Goal: Consume media (video, audio): Consume media (video, audio)

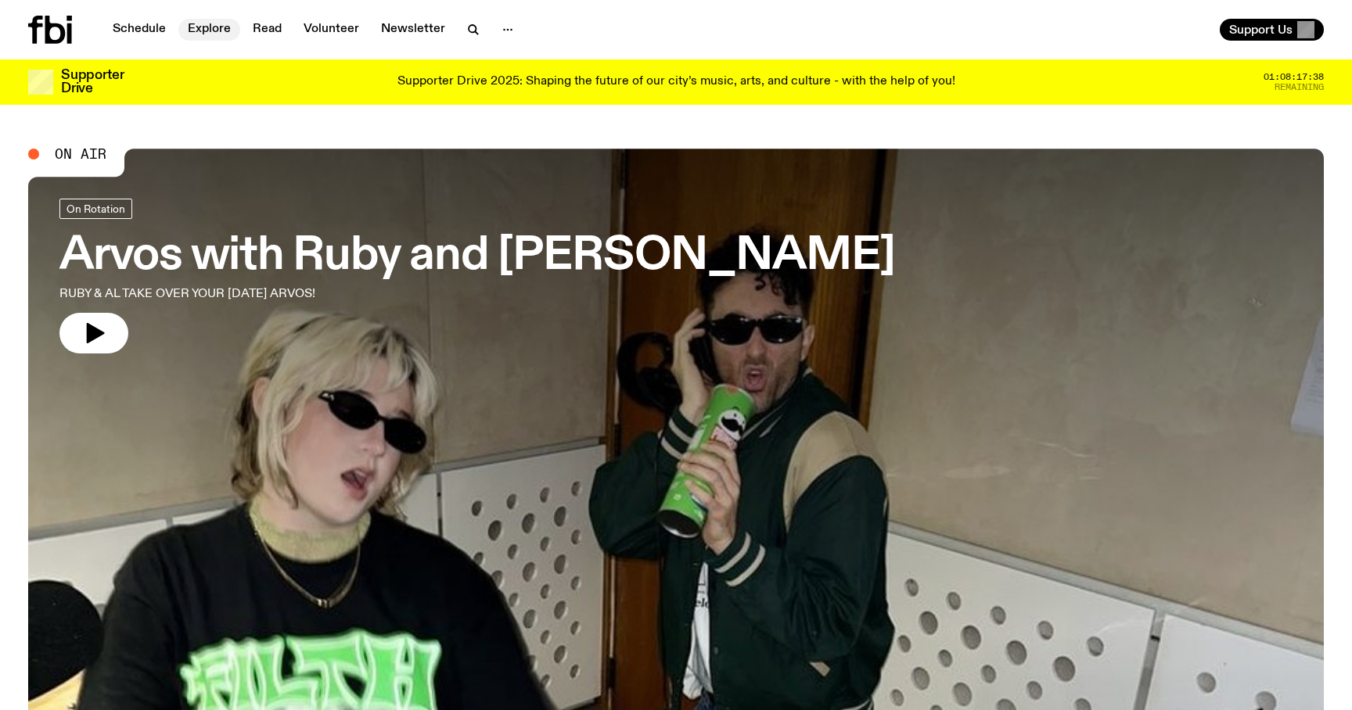
click at [234, 26] on link "Explore" at bounding box center [209, 30] width 62 height 22
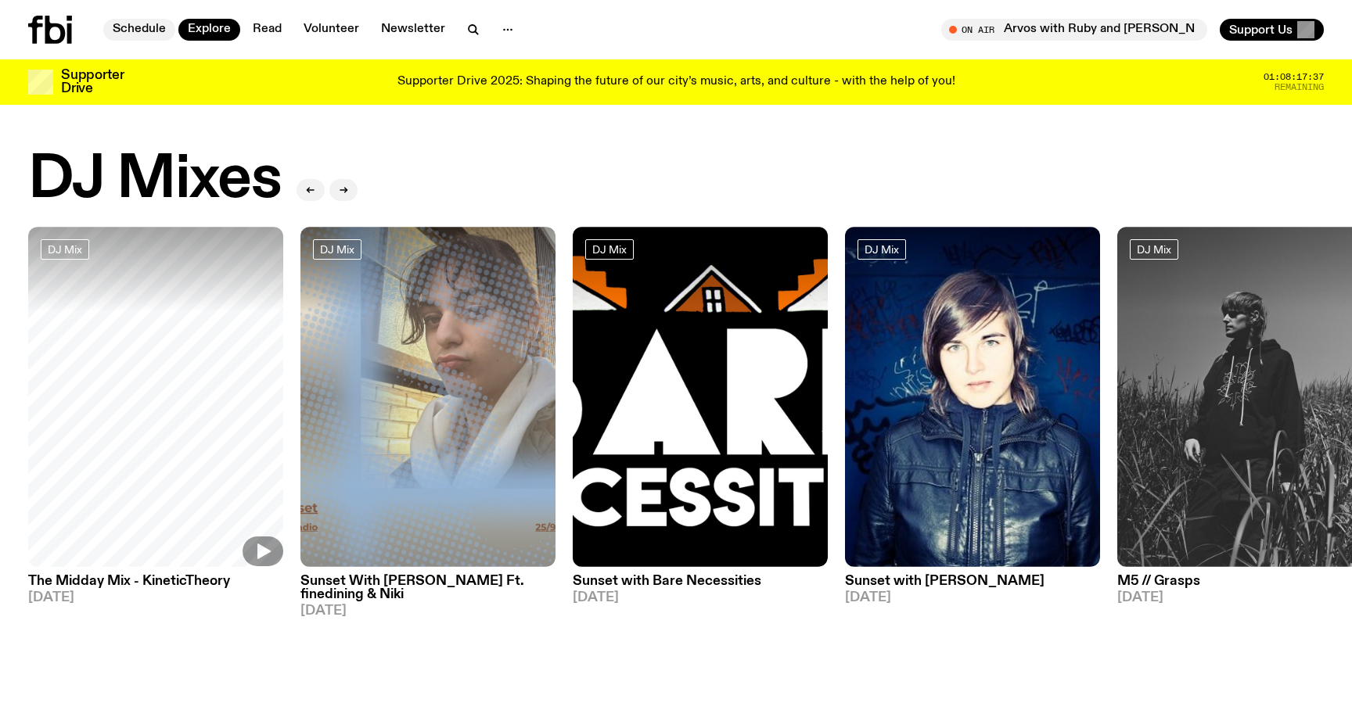
click at [136, 29] on link "Schedule" at bounding box center [139, 30] width 72 height 22
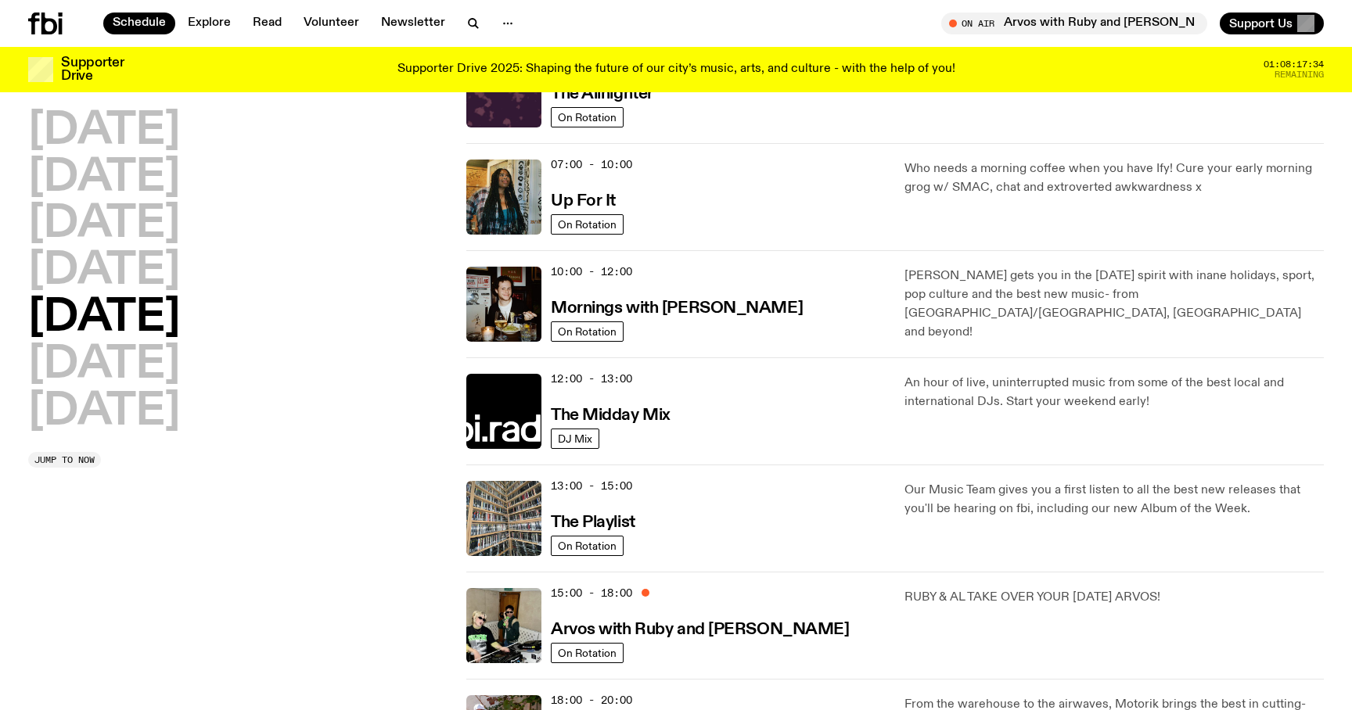
scroll to position [190, 0]
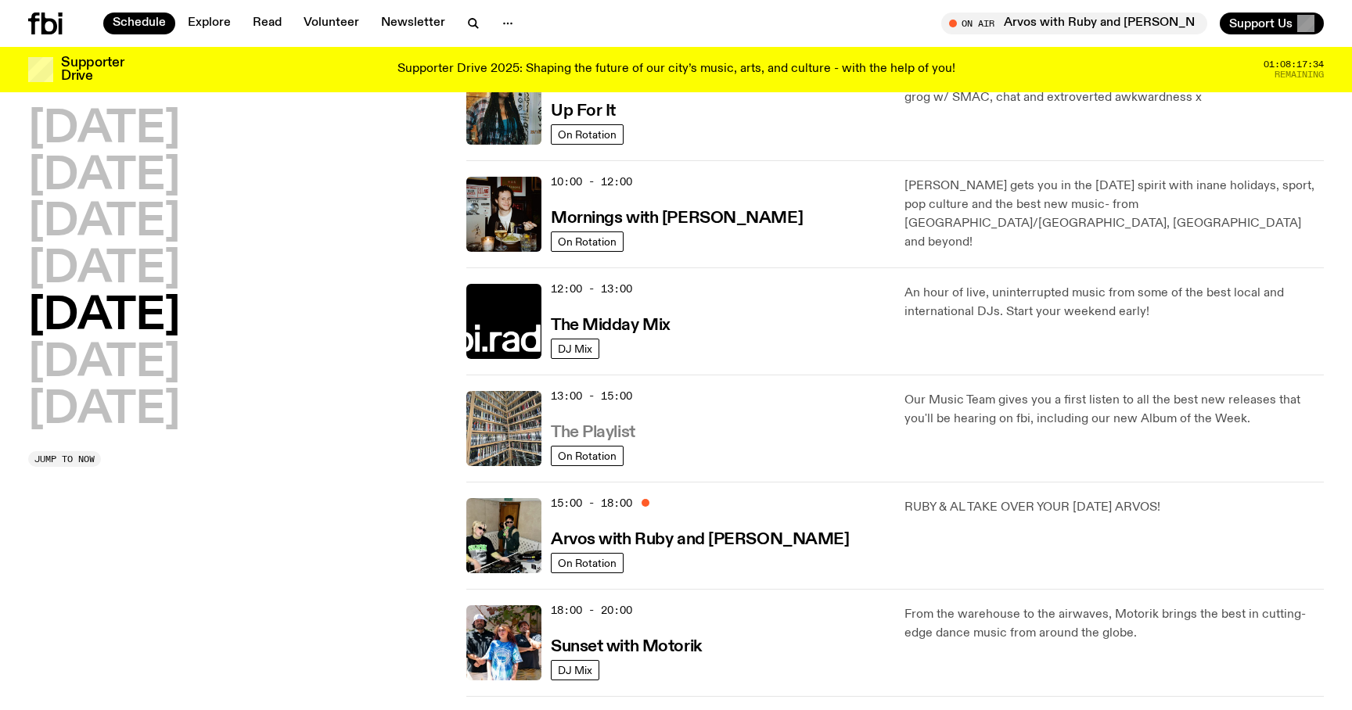
click at [608, 425] on h3 "The Playlist" at bounding box center [593, 433] width 84 height 16
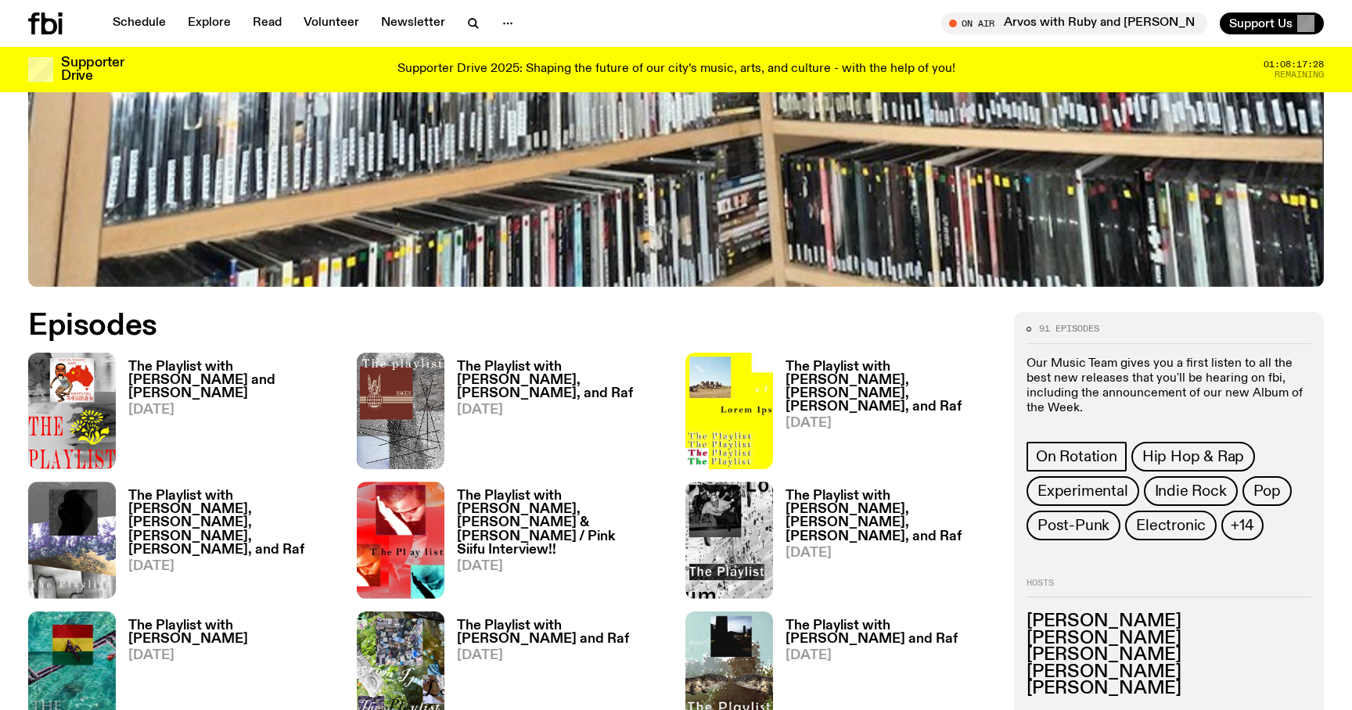
scroll to position [664, 0]
click at [250, 371] on h3 "The Playlist with [PERSON_NAME] and [PERSON_NAME]" at bounding box center [233, 381] width 210 height 40
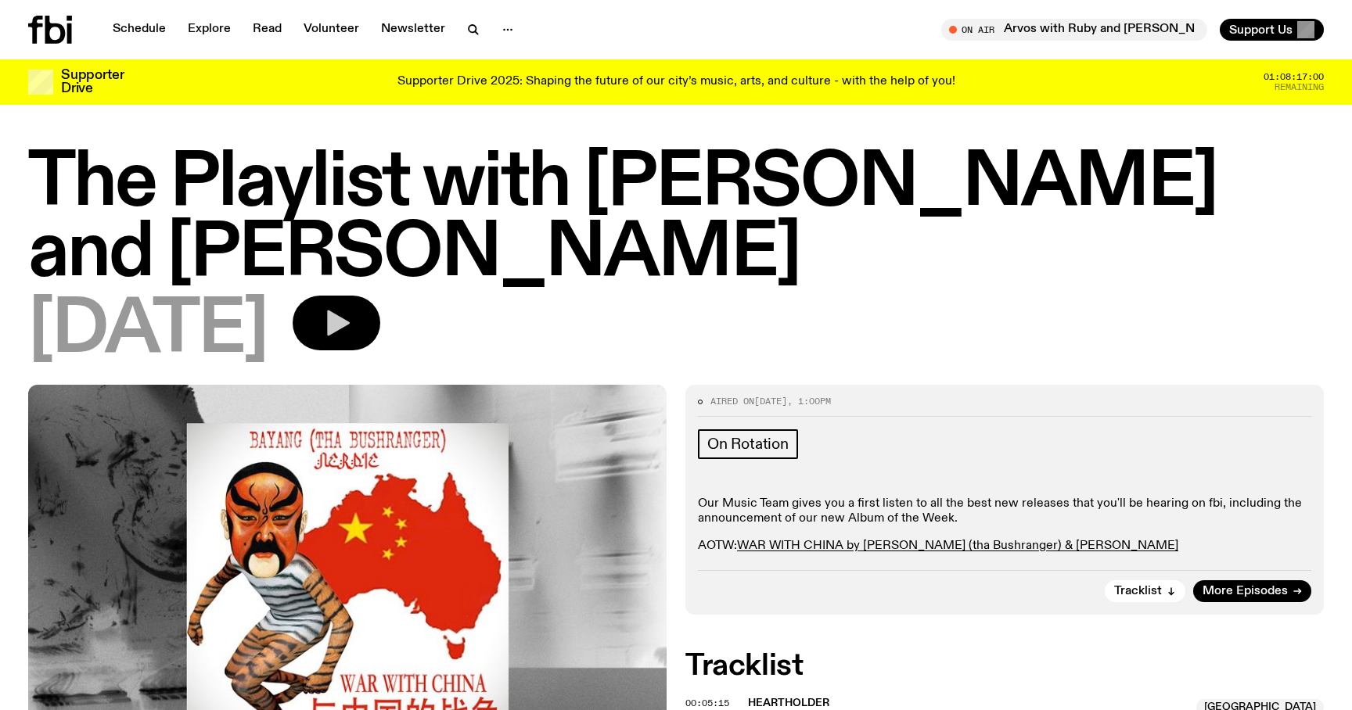
click at [380, 296] on button "button" at bounding box center [337, 323] width 88 height 55
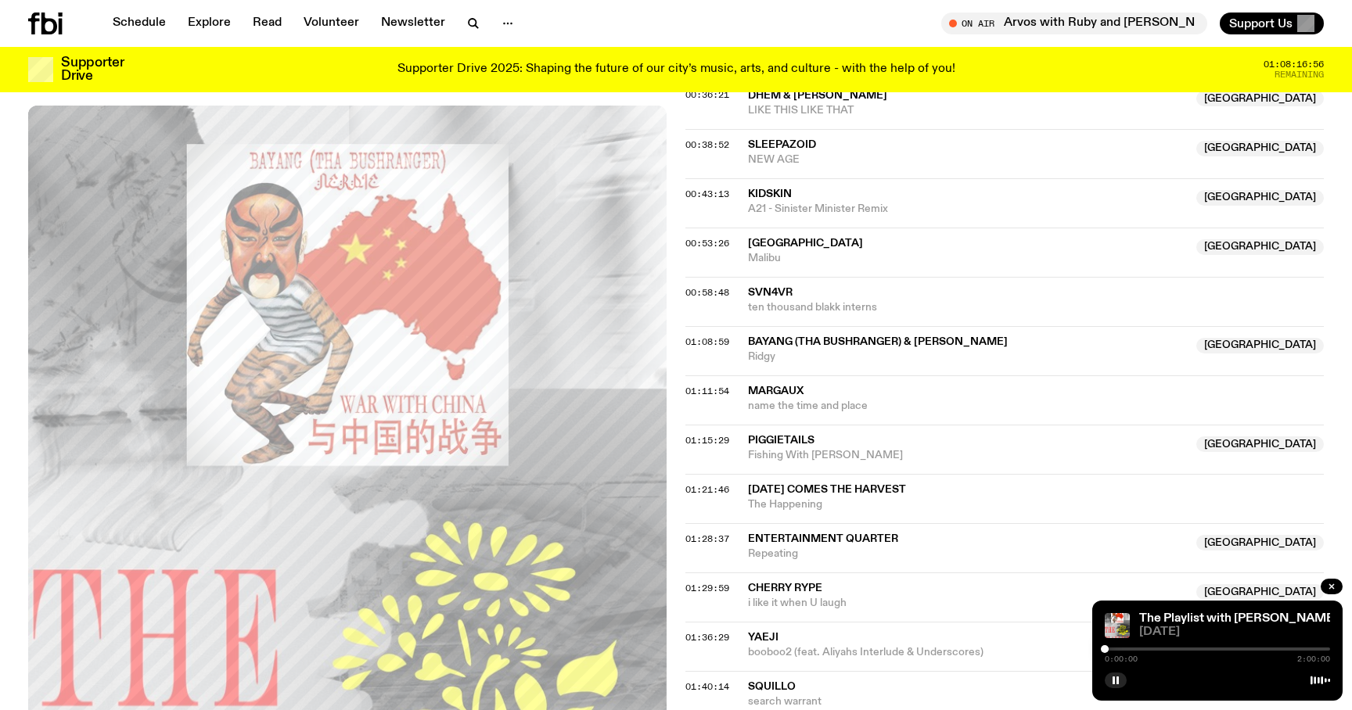
scroll to position [874, 0]
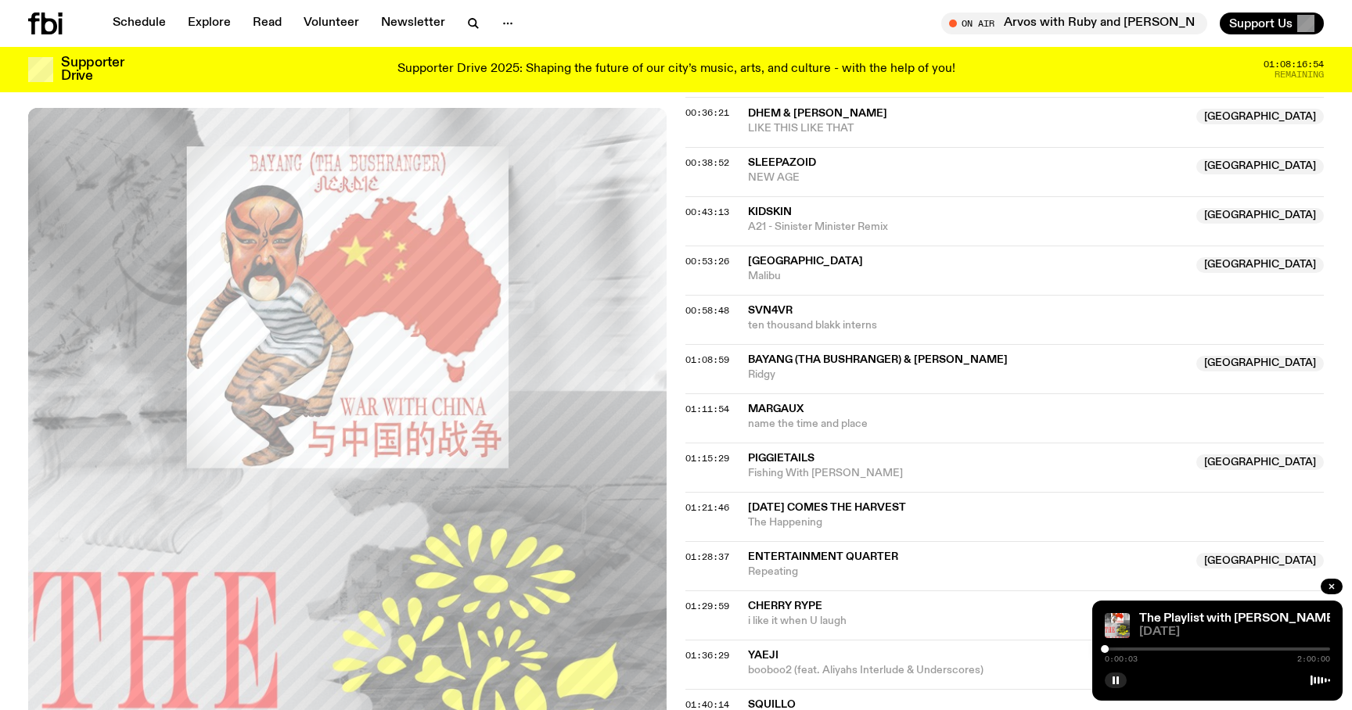
click at [1138, 650] on div "0:00:03 2:00:00" at bounding box center [1217, 654] width 225 height 19
click at [1180, 649] on div at bounding box center [1217, 649] width 225 height 3
drag, startPoint x: 1180, startPoint y: 649, endPoint x: 1219, endPoint y: 649, distance: 39.1
click at [1192, 649] on div at bounding box center [1189, 649] width 8 height 8
click at [1230, 648] on div at bounding box center [1217, 649] width 225 height 3
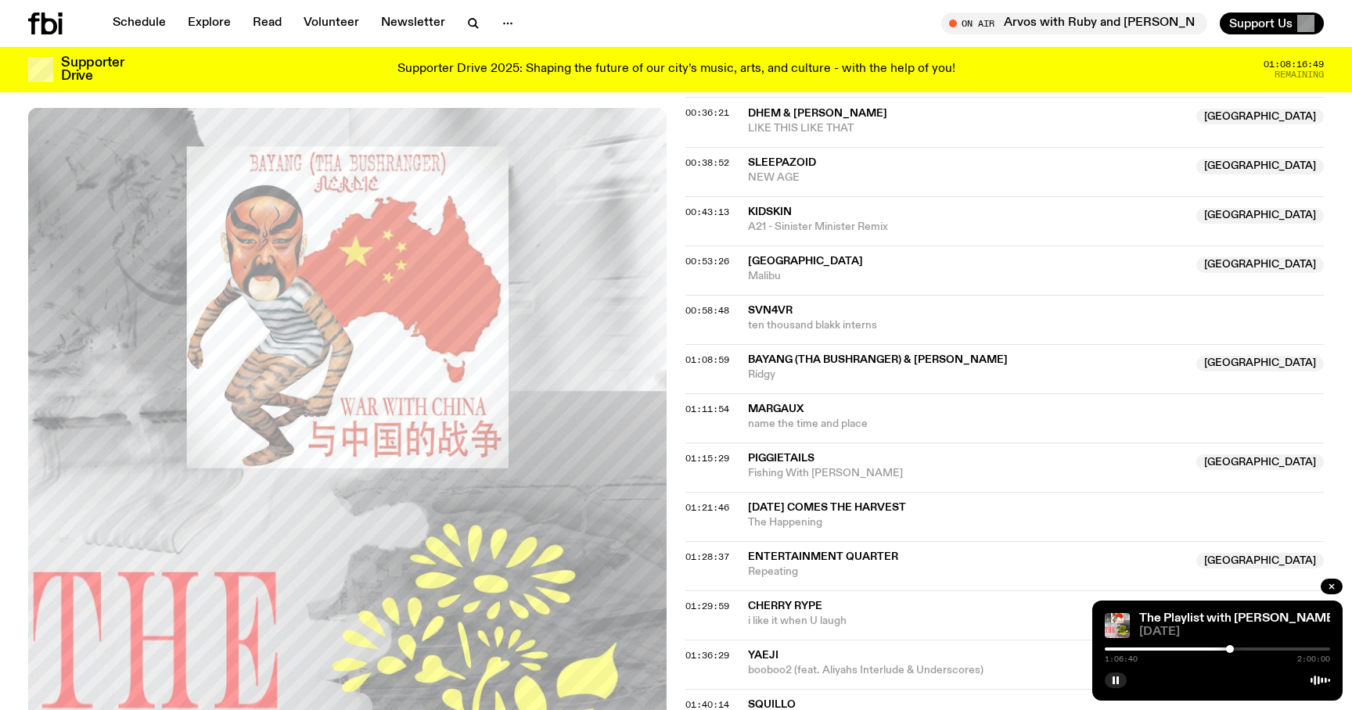
click at [1251, 646] on div "1:06:40 2:00:00" at bounding box center [1217, 654] width 225 height 19
click at [1267, 649] on div at bounding box center [1217, 649] width 225 height 3
click at [1274, 649] on div at bounding box center [1217, 649] width 225 height 3
click at [1270, 649] on div at bounding box center [1274, 649] width 8 height 8
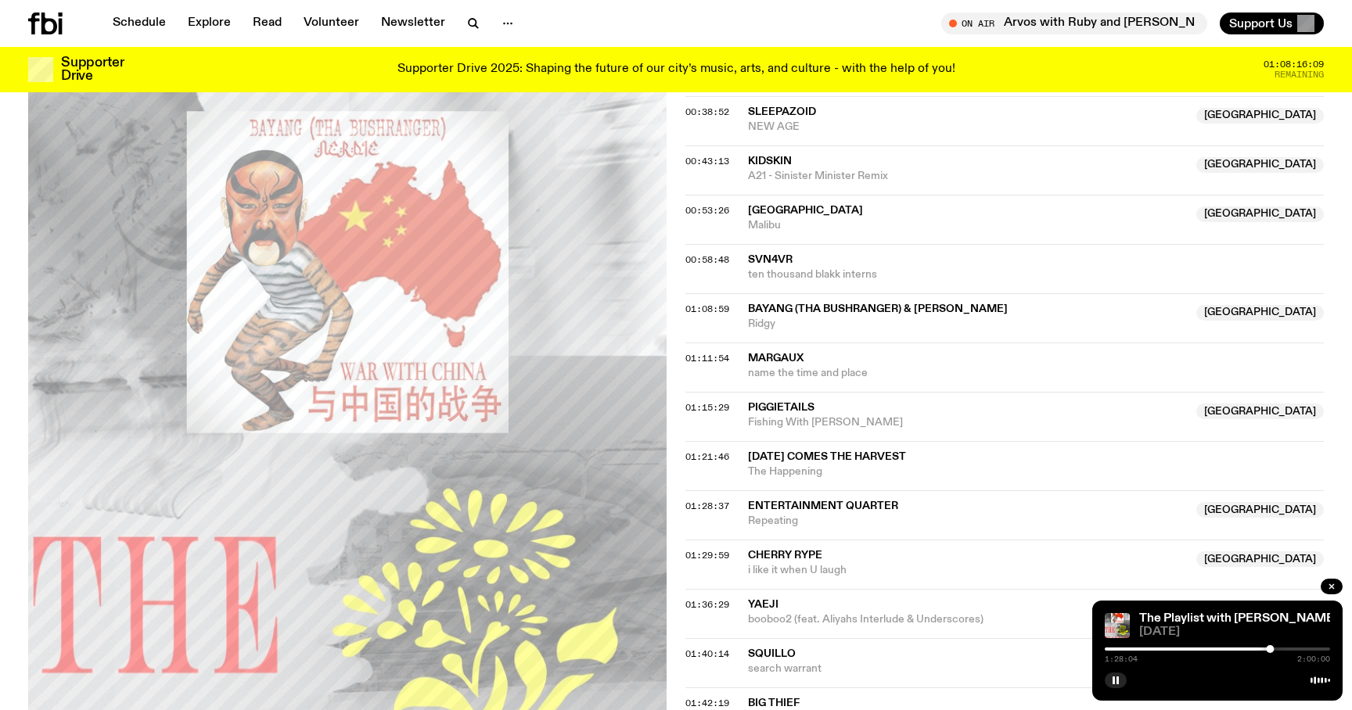
scroll to position [922, 0]
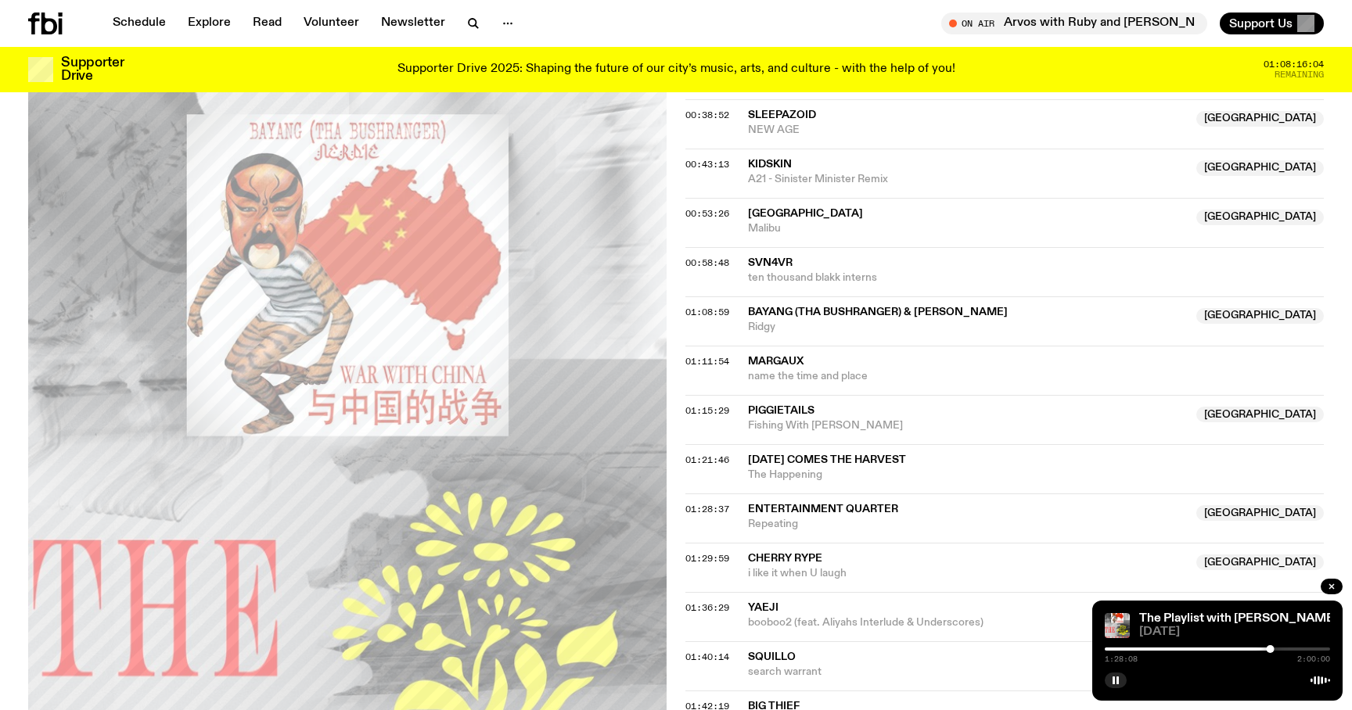
click at [1273, 649] on div at bounding box center [1271, 649] width 8 height 8
click at [1273, 649] on div at bounding box center [1273, 649] width 8 height 8
click at [1271, 653] on div "1:28:20 2:00:00" at bounding box center [1217, 654] width 225 height 19
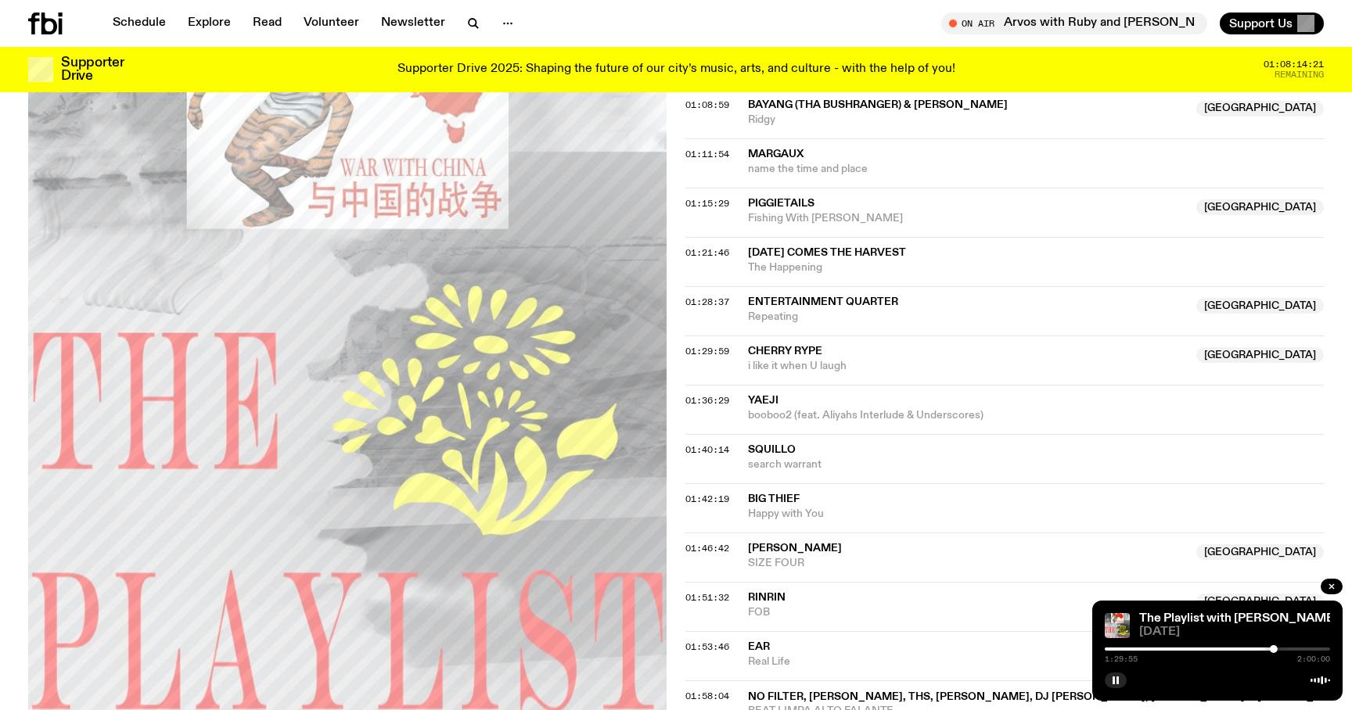
scroll to position [1160, 0]
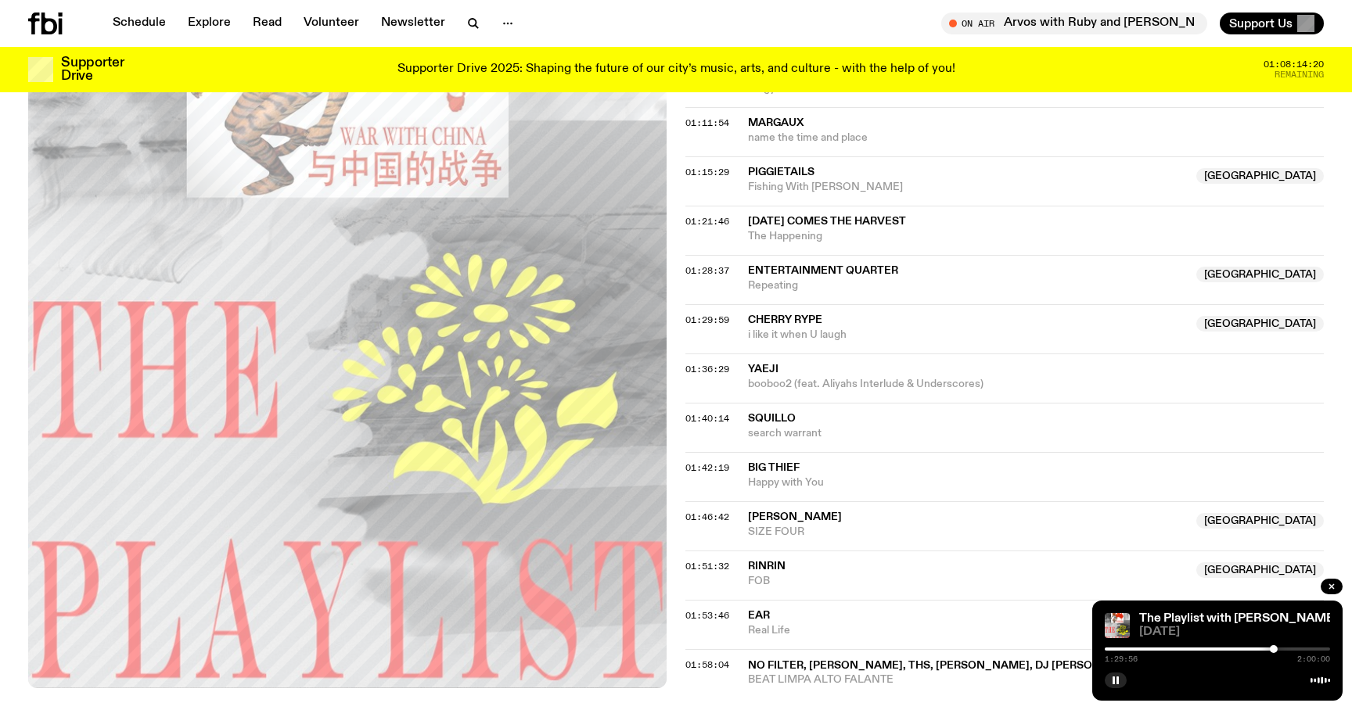
click at [1298, 645] on div "1:29:56 2:00:00" at bounding box center [1217, 654] width 225 height 19
click at [1303, 649] on div at bounding box center [1217, 649] width 225 height 3
click at [1319, 648] on div at bounding box center [1217, 649] width 225 height 3
click at [475, 30] on icon "button" at bounding box center [473, 23] width 19 height 19
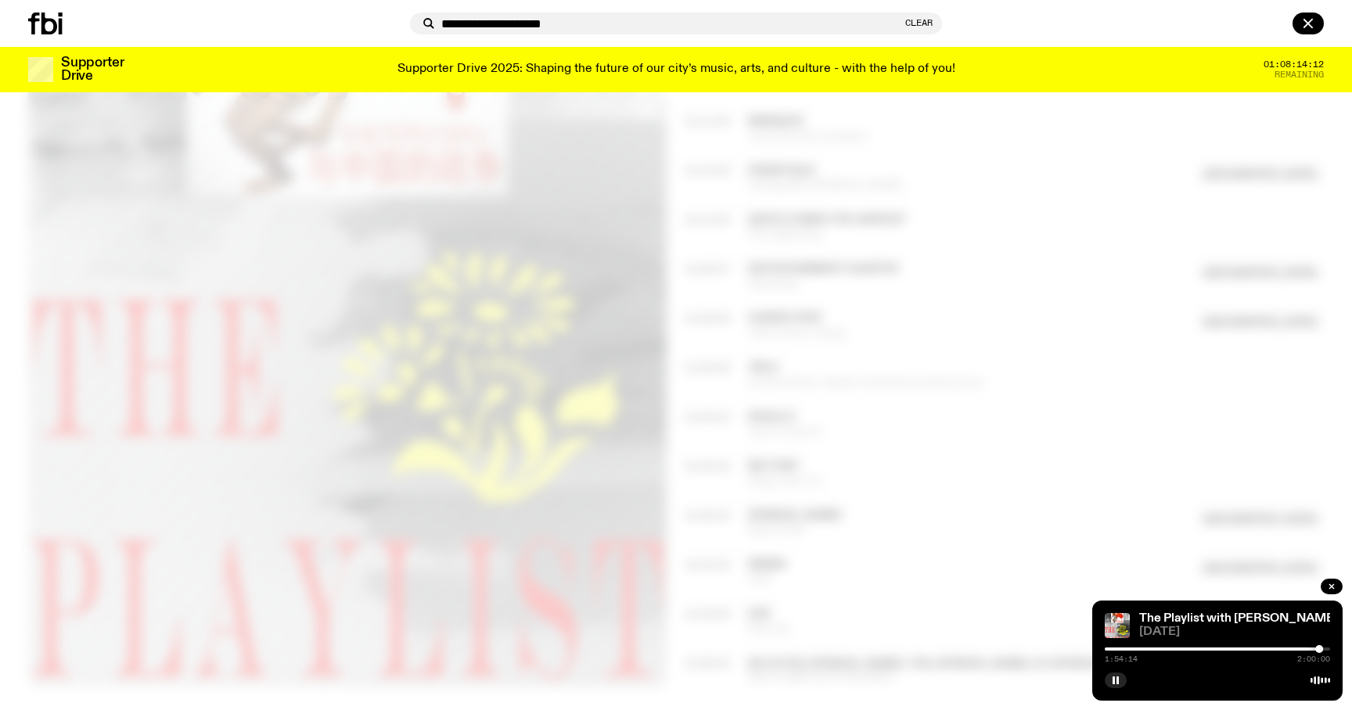
type input "**********"
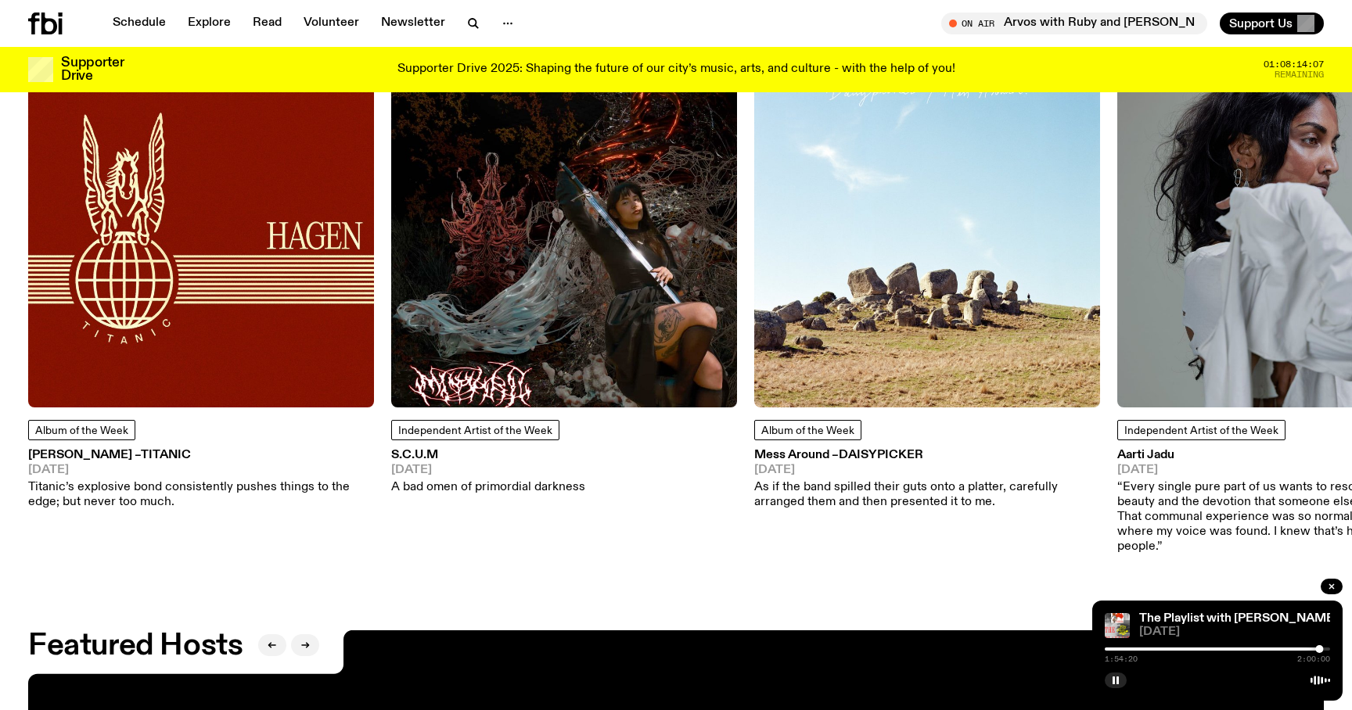
scroll to position [2270, 0]
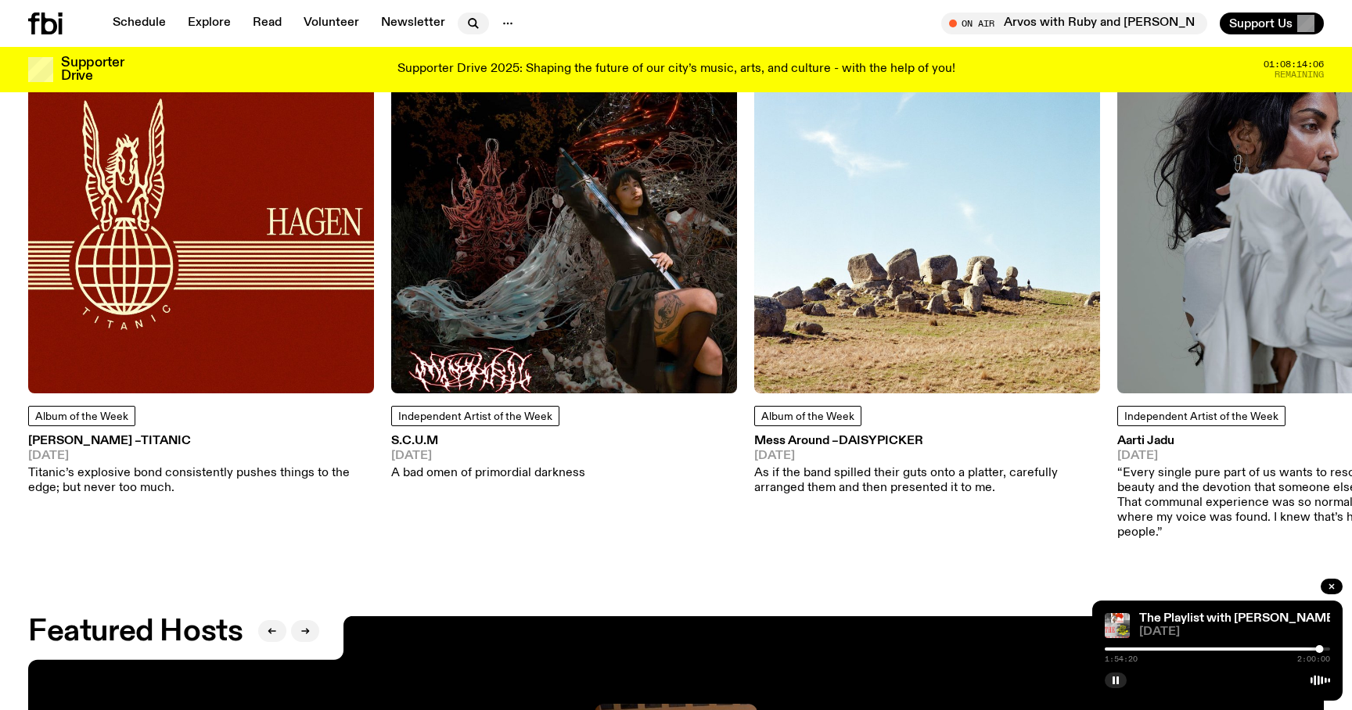
click at [464, 16] on icon "button" at bounding box center [473, 23] width 19 height 19
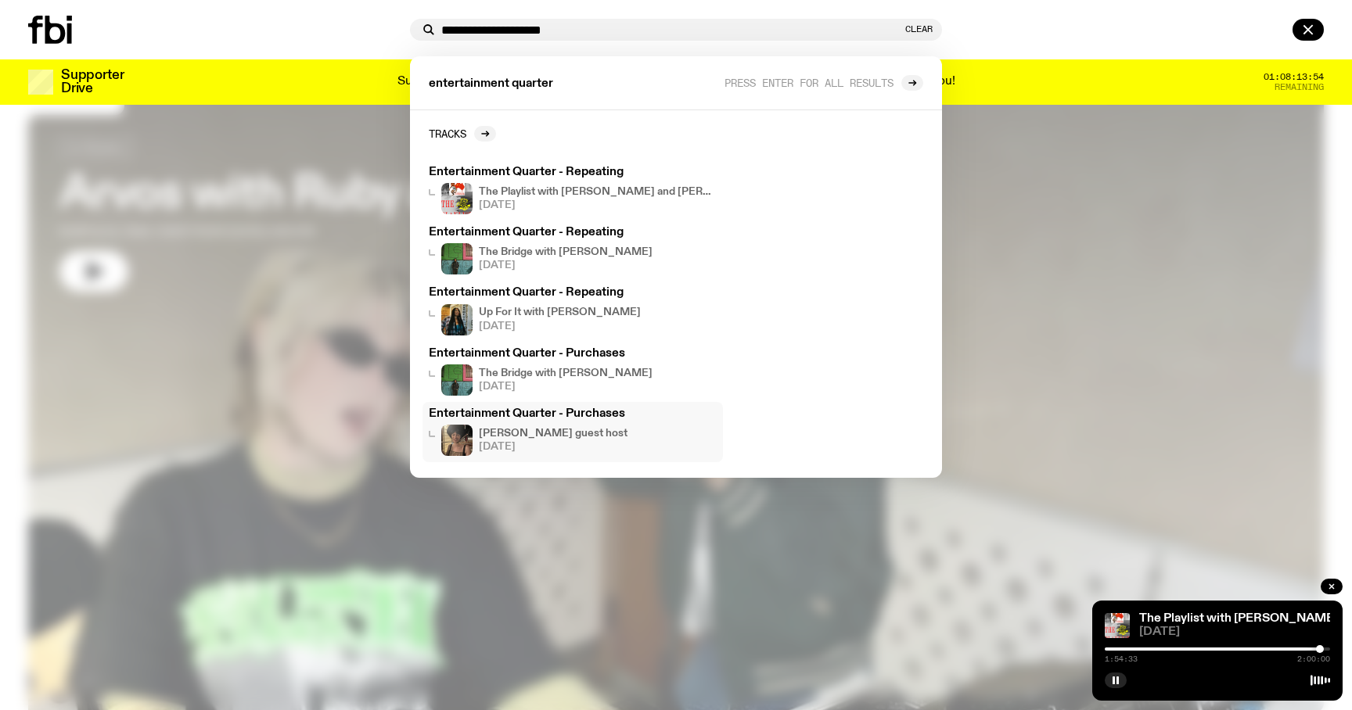
scroll to position [0, 0]
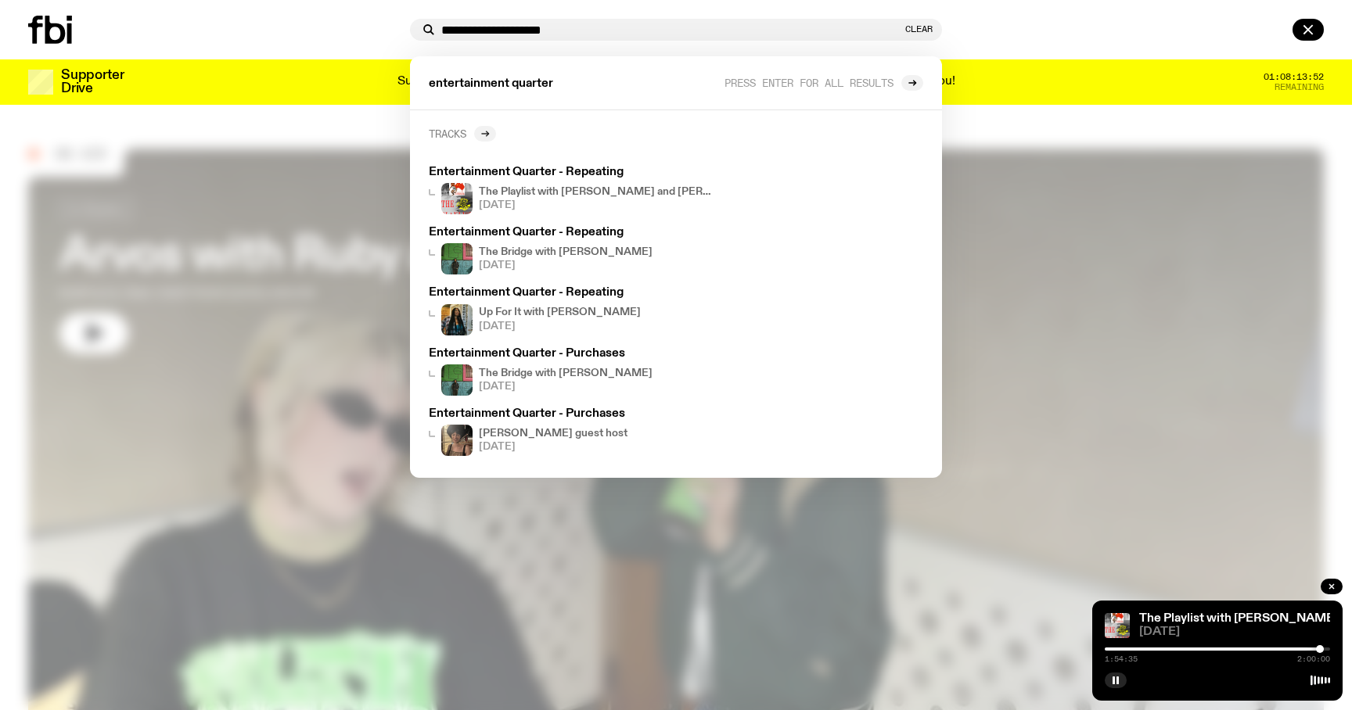
type input "**********"
click at [485, 136] on icon at bounding box center [484, 133] width 9 height 9
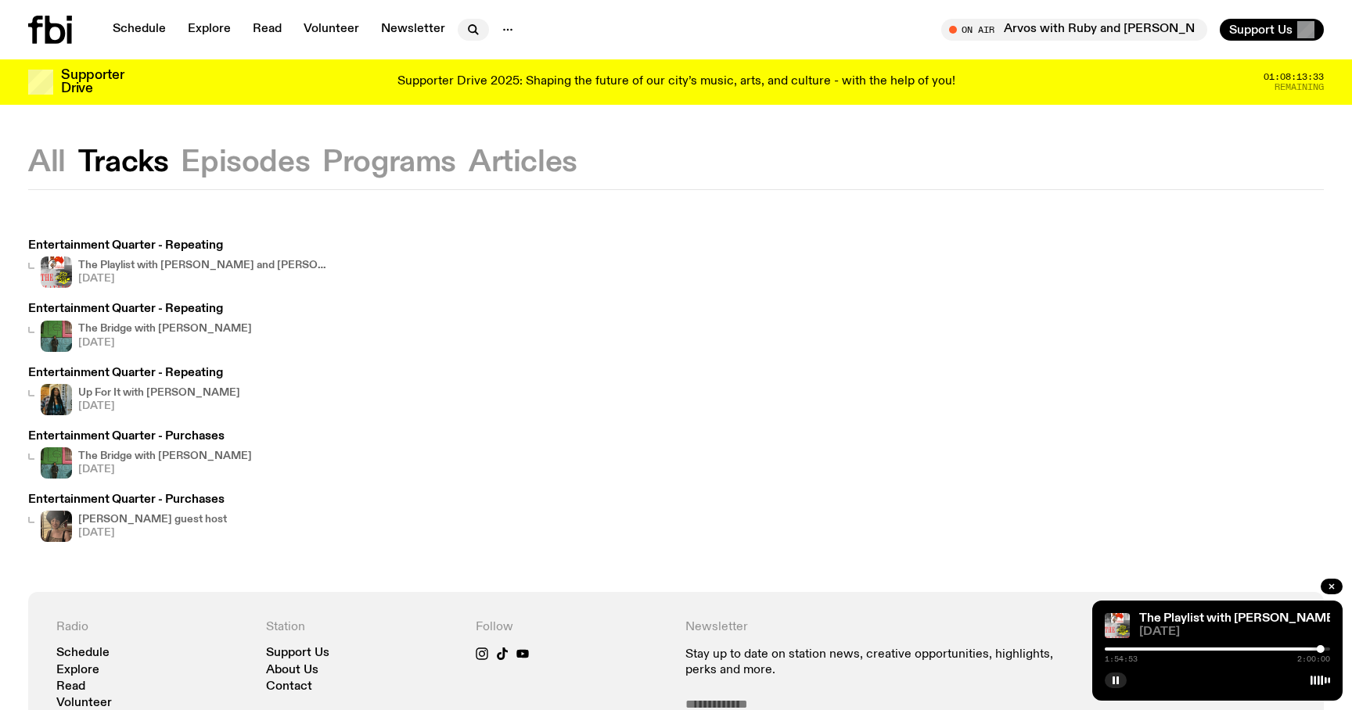
click at [476, 24] on icon "button" at bounding box center [473, 29] width 19 height 19
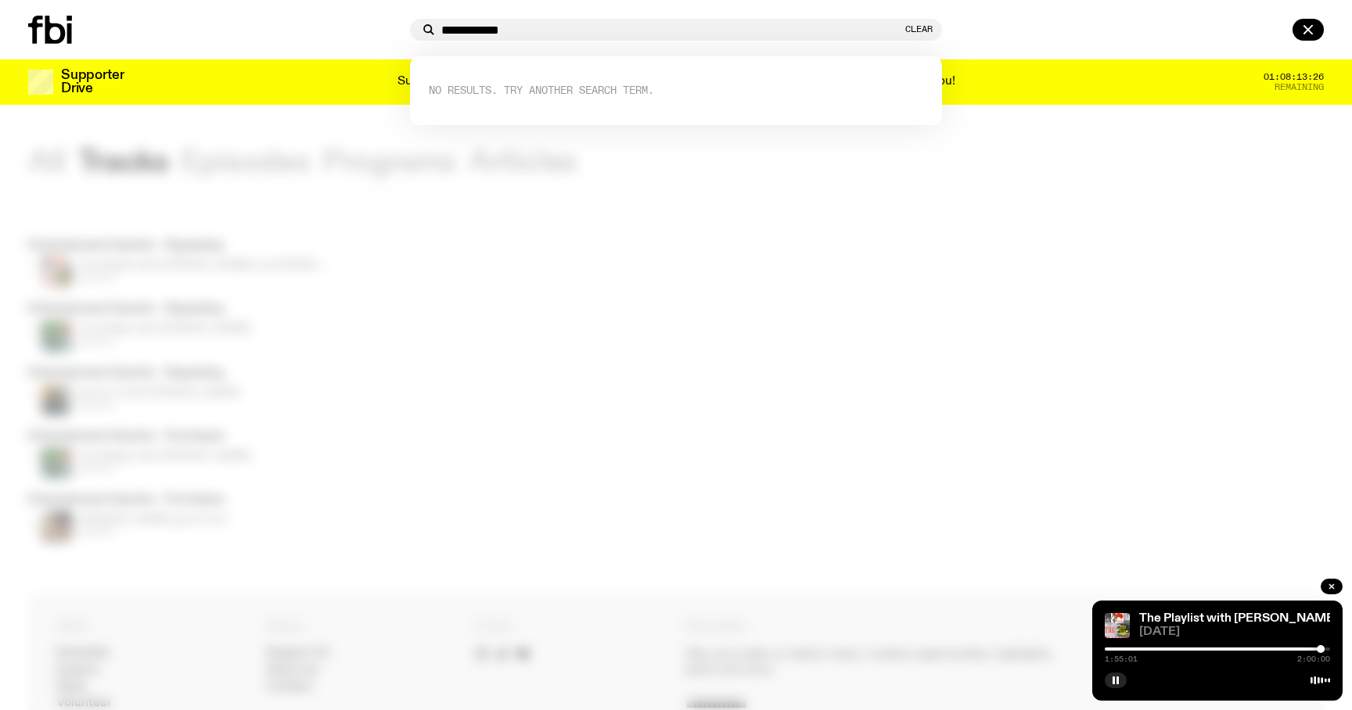
click at [512, 27] on input "**********" at bounding box center [671, 29] width 461 height 13
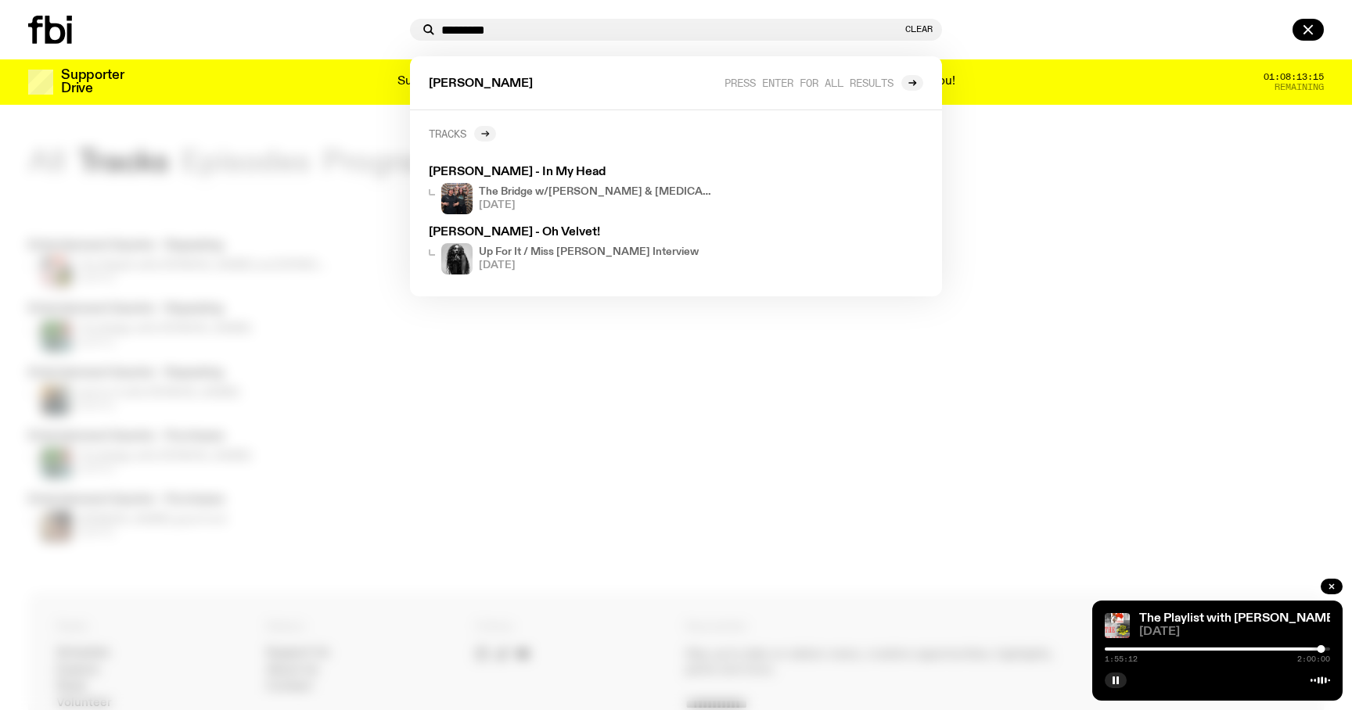
click at [487, 132] on icon at bounding box center [484, 133] width 9 height 9
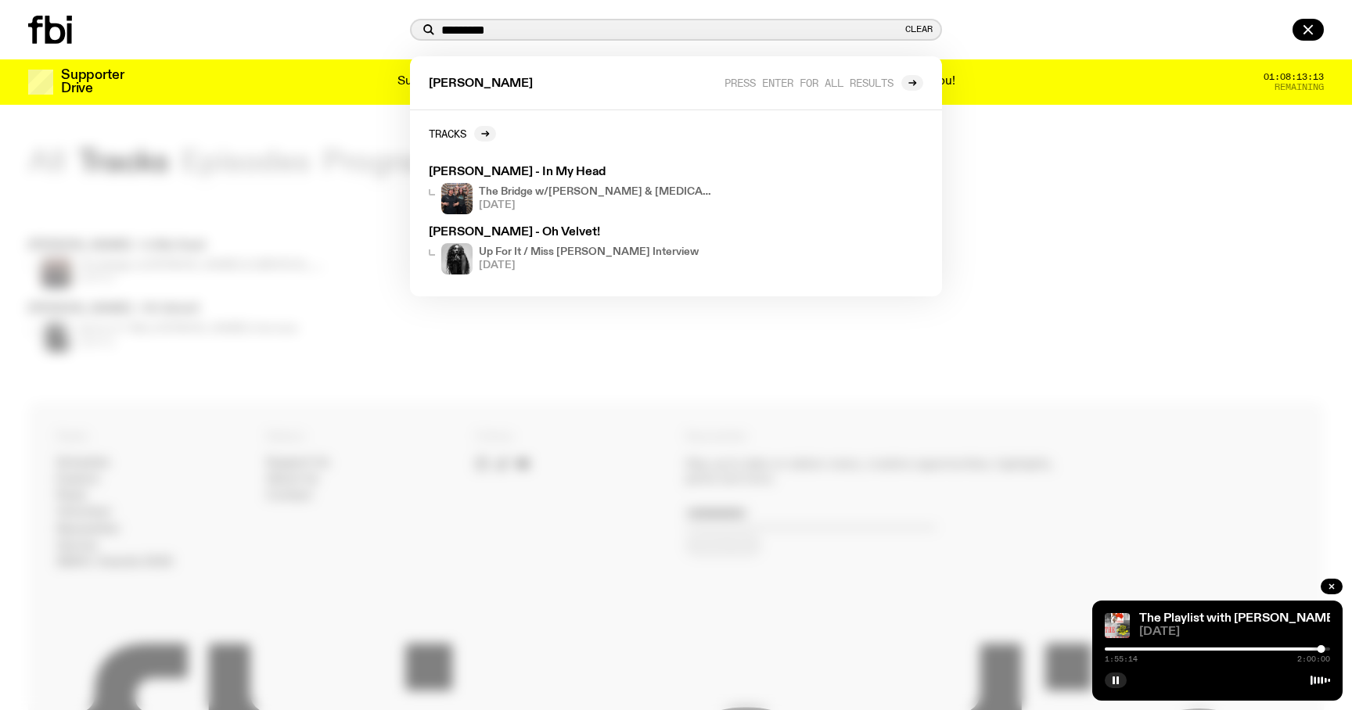
click at [509, 33] on input "*********" at bounding box center [671, 29] width 461 height 13
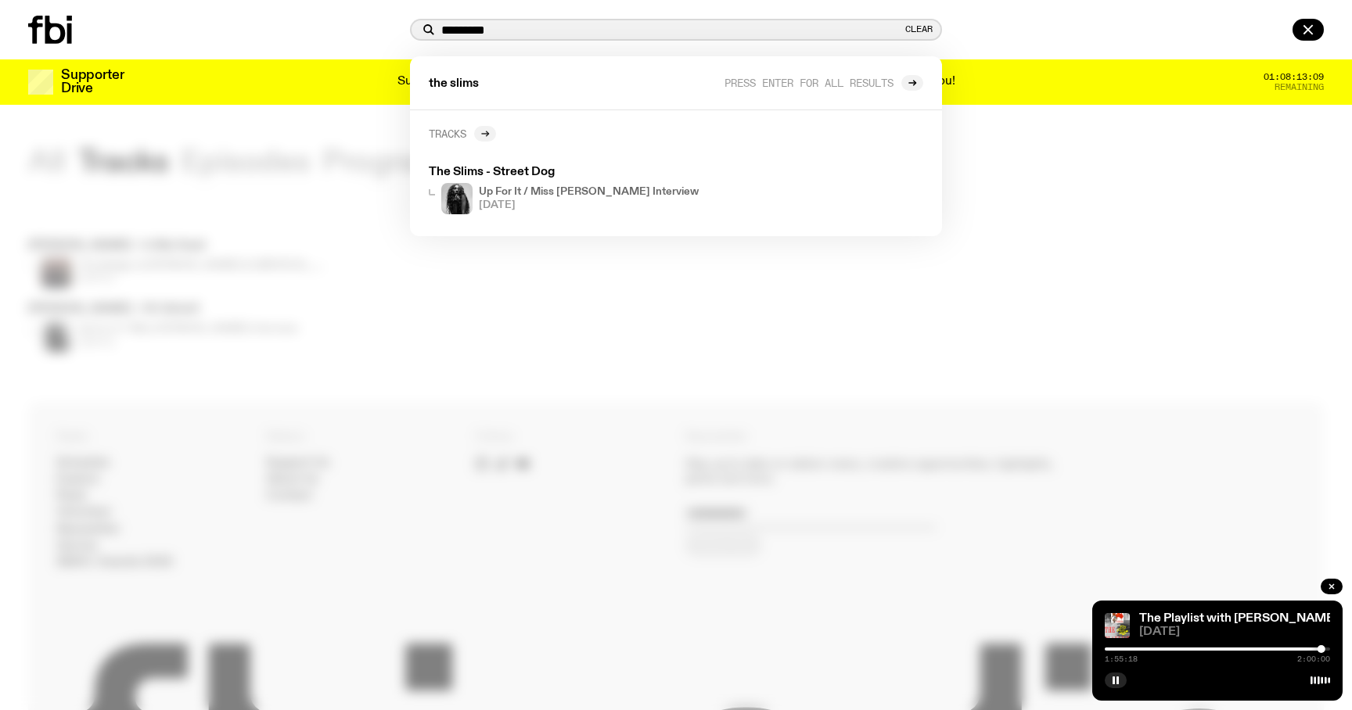
type input "*********"
click at [488, 135] on icon at bounding box center [487, 133] width 2 height 5
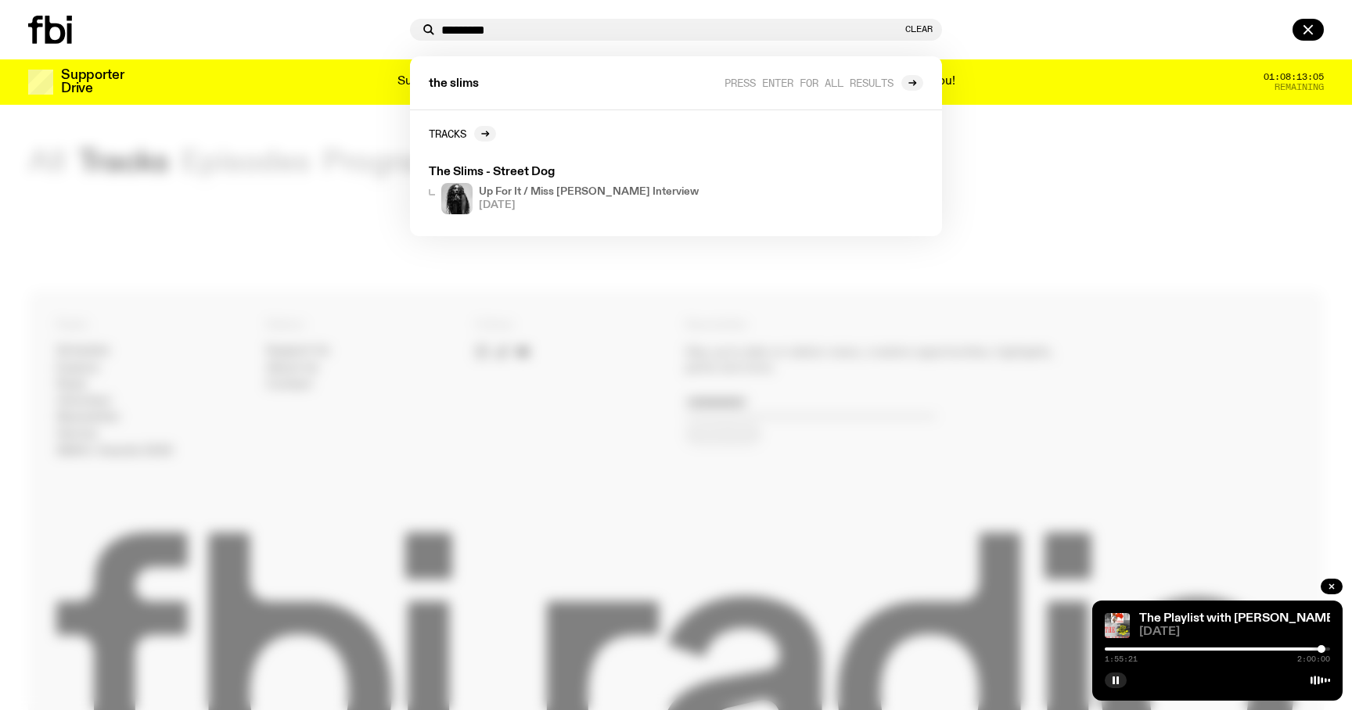
click at [387, 278] on div at bounding box center [676, 355] width 1352 height 710
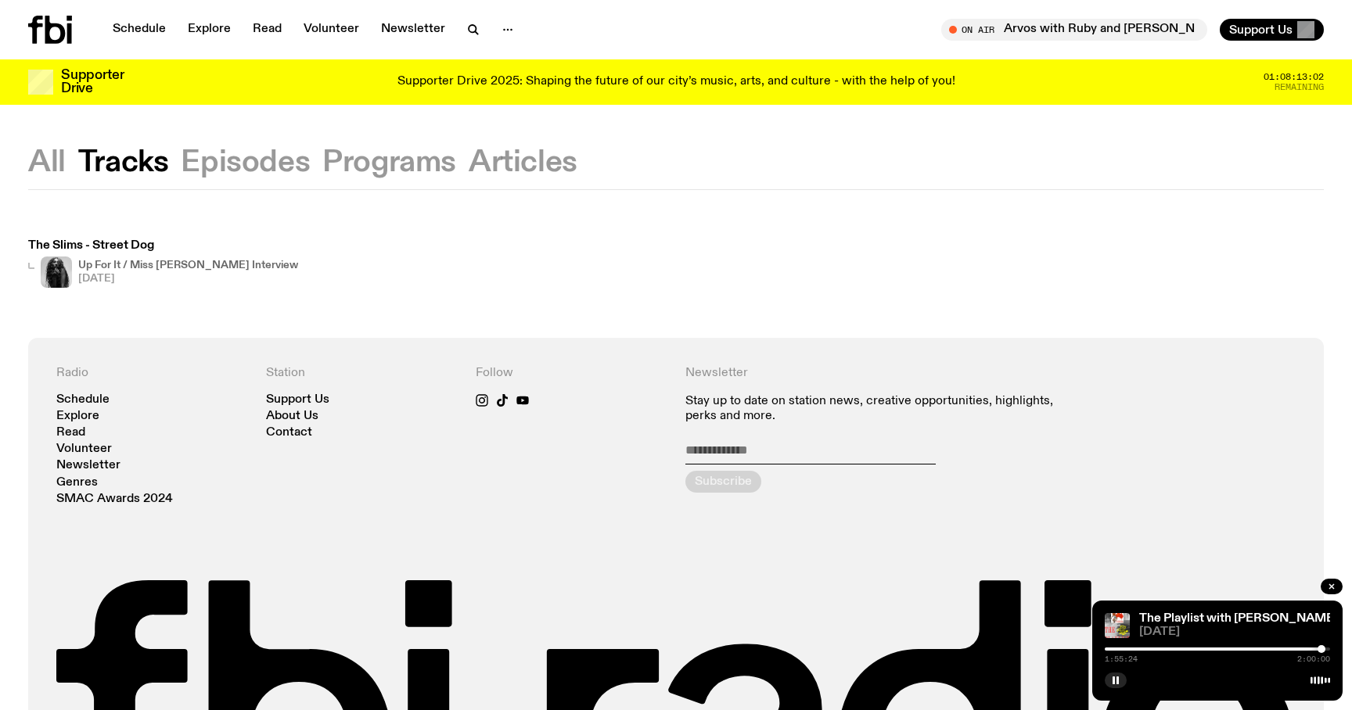
click at [57, 31] on icon at bounding box center [50, 30] width 44 height 28
